Goal: Transaction & Acquisition: Purchase product/service

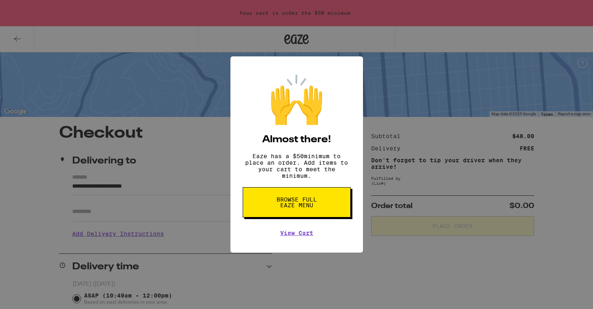
click at [314, 201] on span "Browse full Eaze Menu" at bounding box center [297, 201] width 42 height 11
